Goal: Transaction & Acquisition: Purchase product/service

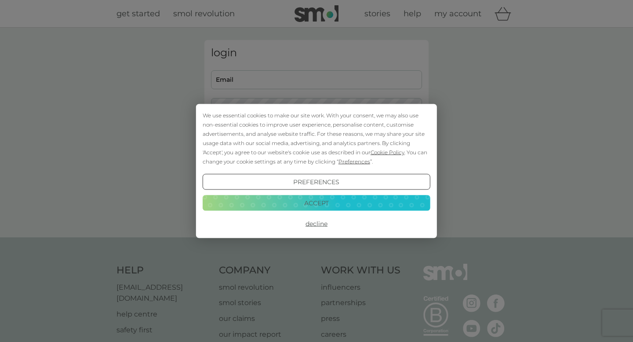
scroll to position [0, 0]
type input "[EMAIL_ADDRESS][DOMAIN_NAME]"
click at [299, 199] on button "Accept" at bounding box center [317, 203] width 228 height 16
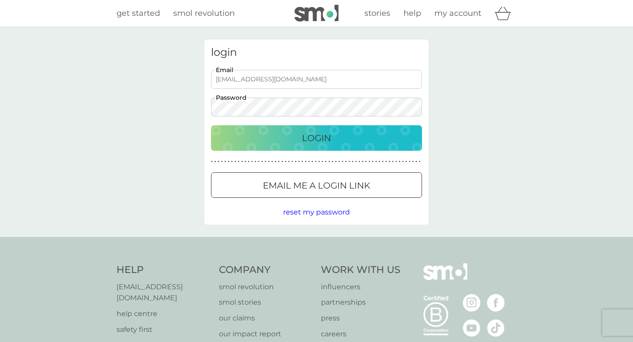
click at [271, 143] on div "Login" at bounding box center [317, 138] width 194 height 14
